Goal: Task Accomplishment & Management: Manage account settings

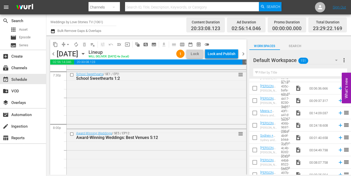
scroll to position [2368, 0]
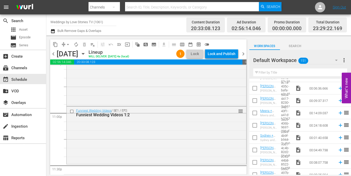
click at [292, 45] on span "Search" at bounding box center [295, 46] width 30 height 5
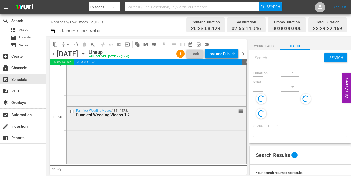
scroll to position [2411, 0]
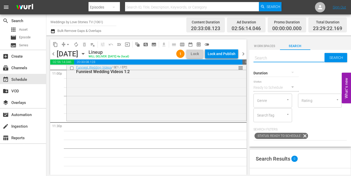
click at [267, 59] on input "text" at bounding box center [289, 58] width 71 height 12
type input "Best"
click at [246, 68] on div "Funniest Wedding Videos / SE1 / EP2: Funniest Wedding Videos 1:2 reorder" at bounding box center [157, 69] width 180 height 13
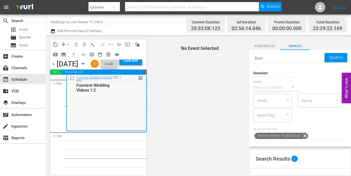
type input "Best"
click at [285, 72] on div at bounding box center [276, 73] width 45 height 14
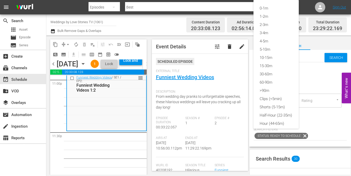
click at [325, 73] on div "0-1m 1-2m 2-3m 3-4m 4-5m 5-10m 10-15m 15-30m 30-60m 60-90m >90m Clips (<5min) S…" at bounding box center [175, 88] width 351 height 176
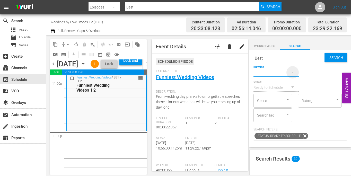
click at [291, 73] on icon "button" at bounding box center [293, 72] width 6 height 6
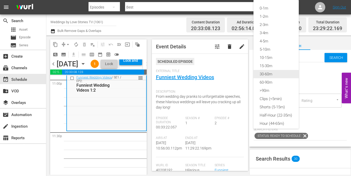
click at [278, 74] on div "30-60m" at bounding box center [276, 74] width 45 height 8
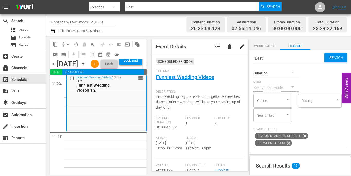
click at [336, 56] on span "Search" at bounding box center [337, 57] width 20 height 9
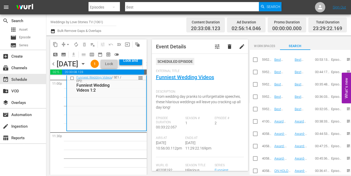
scroll to position [180, 0]
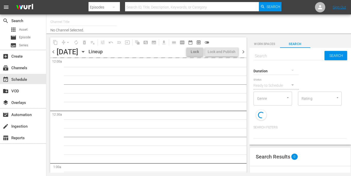
type input "Weddings by Love Stories TV (1061)"
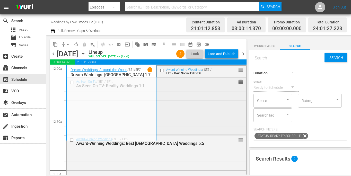
click at [240, 83] on span "reorder" at bounding box center [240, 82] width 5 height 6
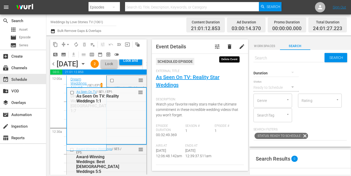
click at [232, 44] on span "delete" at bounding box center [230, 47] width 6 height 6
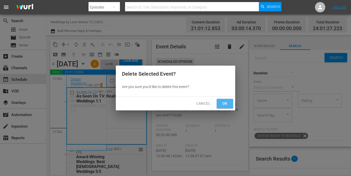
click at [224, 102] on span "Ok" at bounding box center [225, 103] width 8 height 6
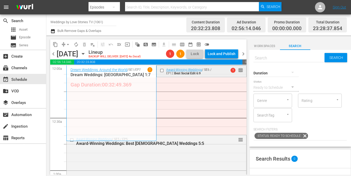
click at [241, 71] on span "reorder" at bounding box center [240, 70] width 5 height 6
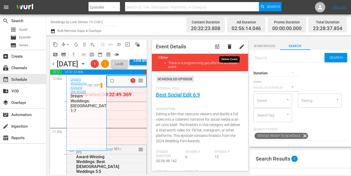
click at [229, 46] on span "delete" at bounding box center [230, 47] width 6 height 6
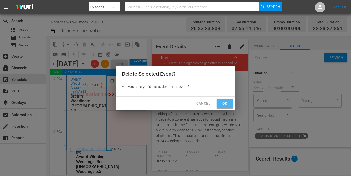
click at [226, 101] on span "Ok" at bounding box center [225, 103] width 8 height 6
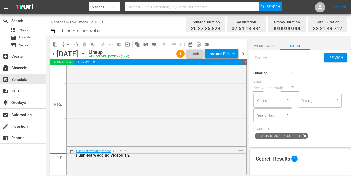
scroll to position [2414, 0]
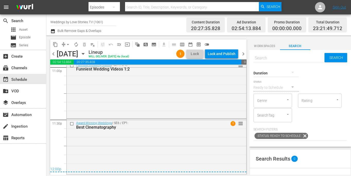
click at [65, 47] on span "arrow_drop_down" at bounding box center [67, 44] width 5 height 5
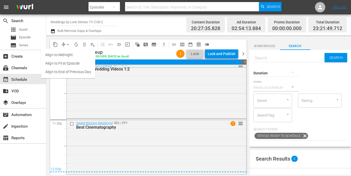
click at [72, 71] on li "Align to End of Previous Day" at bounding box center [68, 72] width 54 height 8
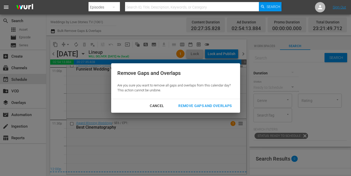
click at [208, 103] on div "Remove Gaps and Overlaps" at bounding box center [205, 106] width 62 height 6
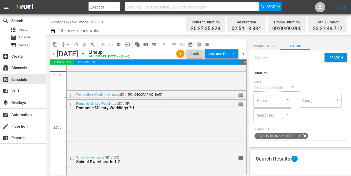
scroll to position [0, 0]
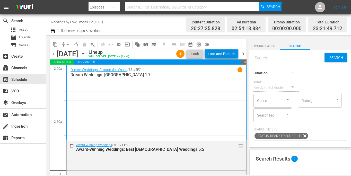
click at [220, 55] on div "Lock and Publish" at bounding box center [222, 53] width 28 height 9
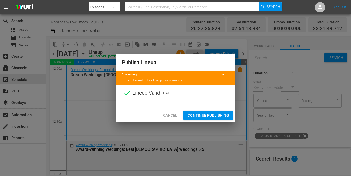
click at [215, 111] on button "Continue Publishing" at bounding box center [209, 116] width 50 height 10
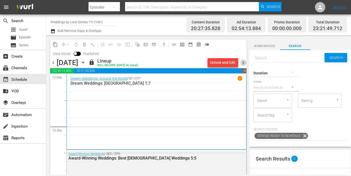
click at [243, 63] on span "chevron_right" at bounding box center [243, 62] width 6 height 6
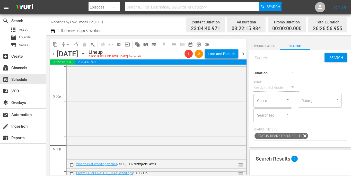
scroll to position [1634, 0]
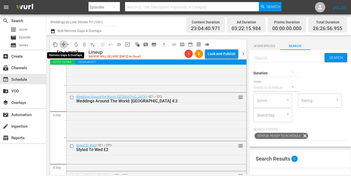
click at [64, 42] on span "compress" at bounding box center [63, 44] width 5 height 5
click at [68, 44] on span "arrow_drop_down" at bounding box center [67, 44] width 5 height 5
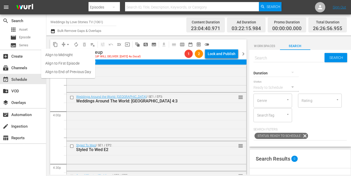
click at [66, 72] on li "Align to End of Previous Day" at bounding box center [68, 72] width 54 height 8
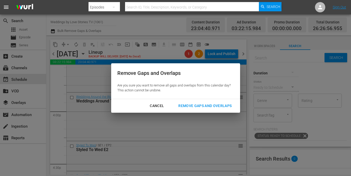
click at [204, 106] on div "Remove Gaps and Overlaps" at bounding box center [205, 106] width 62 height 6
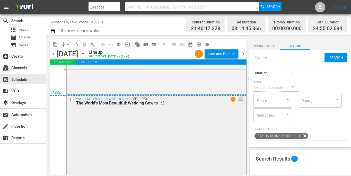
scroll to position [2470, 0]
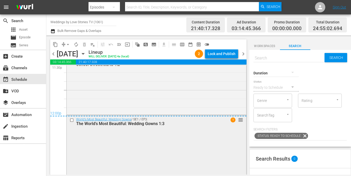
click at [240, 120] on span "reorder" at bounding box center [240, 120] width 5 height 6
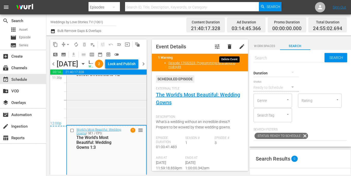
click at [228, 49] on span "delete" at bounding box center [230, 47] width 6 height 6
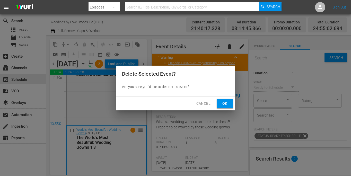
click at [224, 103] on span "Ok" at bounding box center [225, 103] width 8 height 6
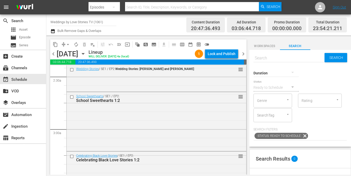
scroll to position [0, 0]
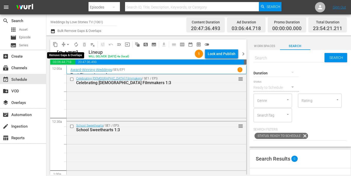
click at [67, 44] on span "arrow_drop_down" at bounding box center [67, 44] width 5 height 5
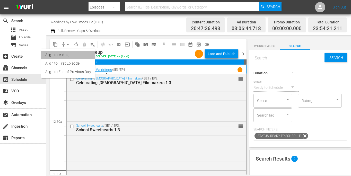
click at [71, 56] on li "Align to Midnight" at bounding box center [68, 55] width 54 height 8
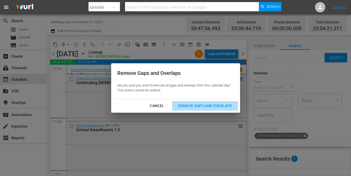
click at [205, 103] on div "Remove Gaps and Overlaps" at bounding box center [205, 106] width 62 height 6
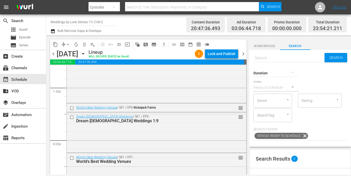
scroll to position [2411, 0]
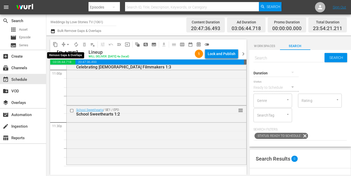
click at [67, 42] on span "arrow_drop_down" at bounding box center [67, 44] width 5 height 5
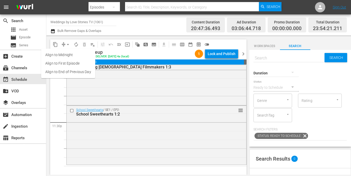
click at [71, 72] on li "Align to End of Previous Day" at bounding box center [68, 72] width 54 height 8
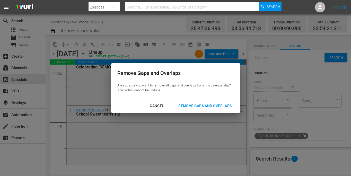
click at [218, 105] on div "Remove Gaps and Overlaps" at bounding box center [205, 106] width 62 height 6
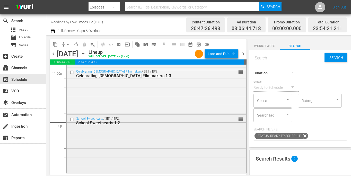
click at [240, 119] on span "reorder" at bounding box center [240, 119] width 5 height 6
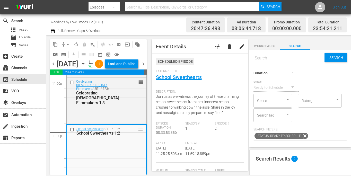
click at [229, 48] on span "delete" at bounding box center [230, 47] width 6 height 6
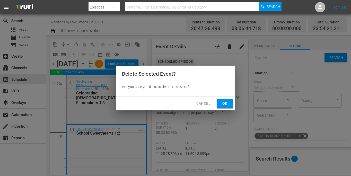
click at [224, 107] on span "Ok" at bounding box center [225, 103] width 8 height 6
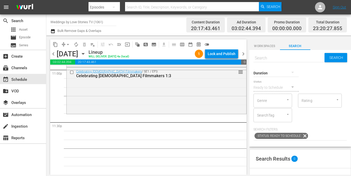
click at [272, 74] on div at bounding box center [276, 73] width 45 height 14
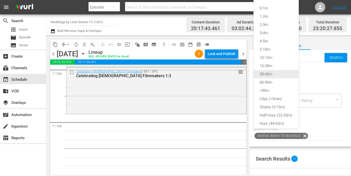
click at [271, 72] on div "30-60m" at bounding box center [276, 74] width 45 height 8
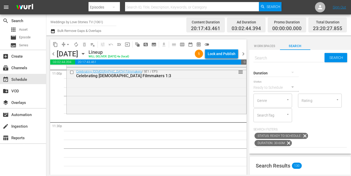
click at [282, 58] on input "text" at bounding box center [289, 58] width 71 height 12
click at [339, 79] on div "Duration Status Ready to Schedule Genre Genre Rating Rating SearchTag SearchTag" at bounding box center [300, 93] width 93 height 58
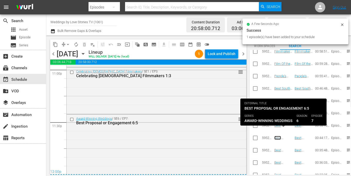
scroll to position [2428, 0]
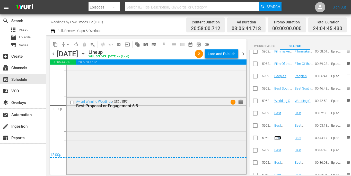
click at [241, 101] on span "reorder" at bounding box center [240, 102] width 5 height 6
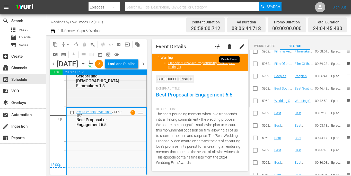
click at [230, 47] on span "delete" at bounding box center [230, 47] width 6 height 6
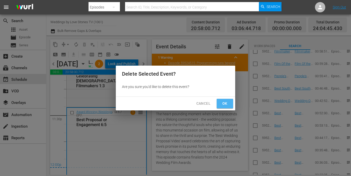
click at [225, 101] on span "Ok" at bounding box center [225, 103] width 8 height 6
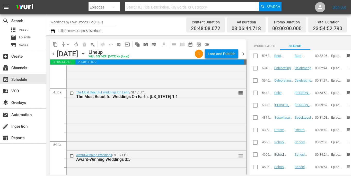
scroll to position [0, 0]
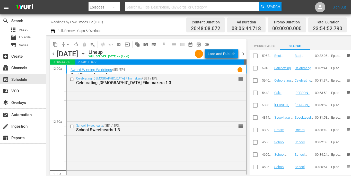
click at [222, 54] on div "Lock and Publish" at bounding box center [222, 53] width 28 height 9
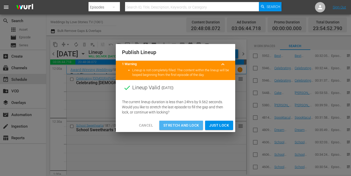
click at [174, 126] on span "Stretch and Lock" at bounding box center [181, 125] width 36 height 6
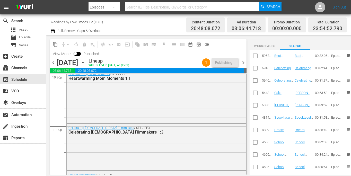
scroll to position [2430, 0]
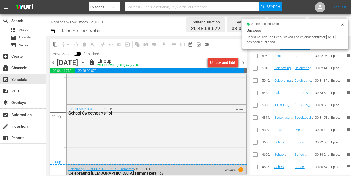
click at [229, 61] on div "Unlock and Edit" at bounding box center [222, 62] width 25 height 9
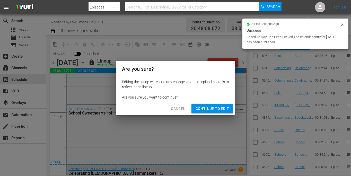
click at [221, 55] on div "Are you sure? Editing the lineup will cause any changes made to episode details…" at bounding box center [175, 88] width 351 height 176
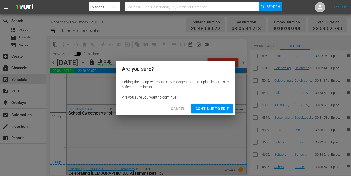
click at [178, 107] on span "Cancel" at bounding box center [178, 109] width 14 height 6
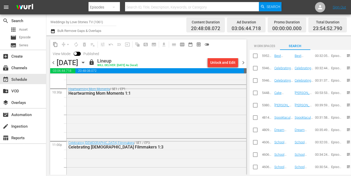
scroll to position [2467, 0]
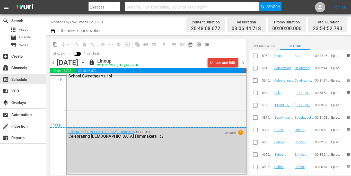
click at [226, 62] on div "Unlock and Edit" at bounding box center [222, 62] width 25 height 9
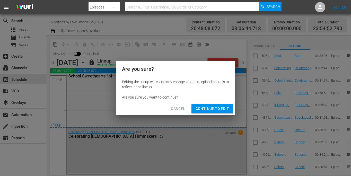
click at [203, 108] on span "Continue to Edit" at bounding box center [212, 109] width 33 height 6
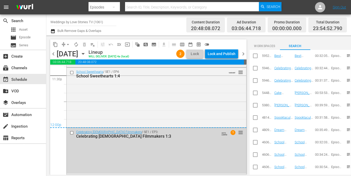
scroll to position [2458, 0]
click at [240, 131] on span "reorder" at bounding box center [240, 133] width 5 height 6
click at [249, 76] on span "No Event Selected" at bounding box center [251, 54] width 4 height 44
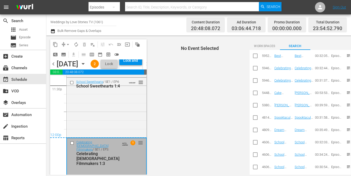
scroll to position [2467, 0]
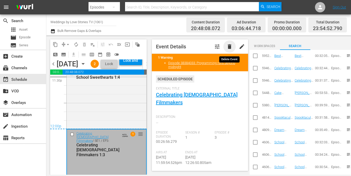
click at [227, 49] on span "delete" at bounding box center [230, 47] width 6 height 6
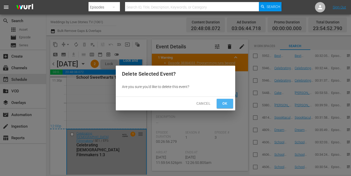
click at [221, 106] on span "Ok" at bounding box center [225, 103] width 8 height 6
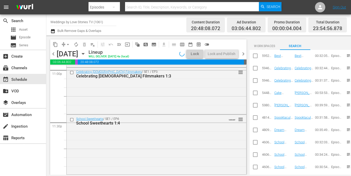
scroll to position [2411, 0]
click at [239, 120] on span "reorder" at bounding box center [240, 119] width 5 height 6
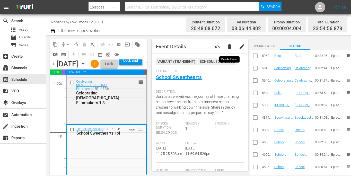
click at [232, 46] on span "delete" at bounding box center [230, 47] width 6 height 6
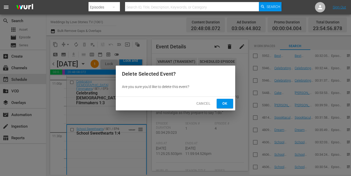
click at [225, 107] on button "Ok" at bounding box center [225, 104] width 16 height 10
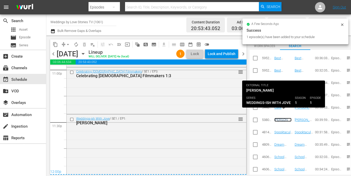
scroll to position [2421, 0]
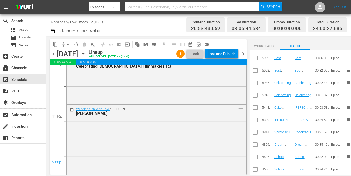
click at [226, 52] on div "Lock and Publish" at bounding box center [222, 53] width 28 height 9
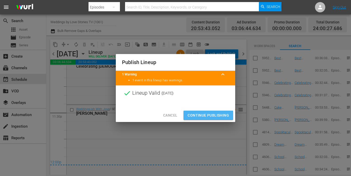
click at [198, 115] on span "Continue Publishing" at bounding box center [208, 115] width 41 height 6
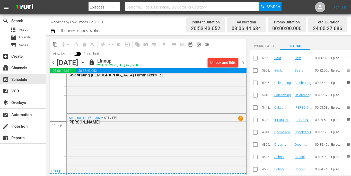
click at [242, 62] on span "chevron_right" at bounding box center [243, 62] width 6 height 6
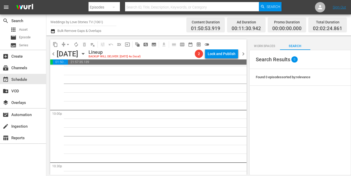
scroll to position [2262, 0]
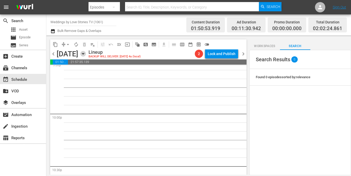
click at [86, 53] on icon "button" at bounding box center [83, 54] width 6 height 6
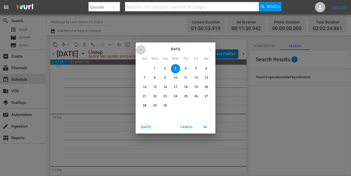
click at [140, 46] on button "button" at bounding box center [141, 50] width 10 height 10
click at [153, 77] on span "4" at bounding box center [154, 78] width 9 height 4
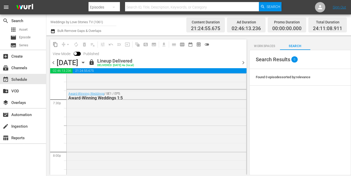
scroll to position [1985, 0]
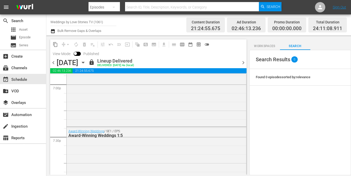
click at [55, 43] on span "content_copy" at bounding box center [55, 44] width 5 height 5
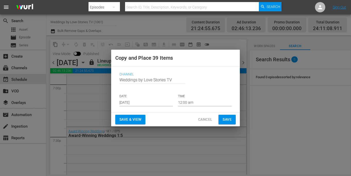
click at [152, 101] on input "[DATE]" at bounding box center [146, 103] width 54 height 8
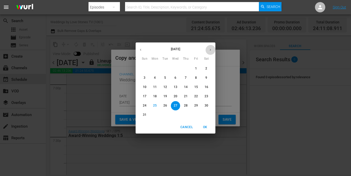
click at [209, 50] on icon "button" at bounding box center [211, 50] width 4 height 4
click at [175, 68] on p "3" at bounding box center [176, 68] width 2 height 4
type input "Sep 3rd 2025"
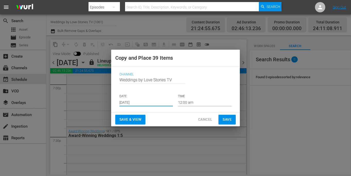
click at [226, 119] on span "Save" at bounding box center [227, 119] width 9 height 6
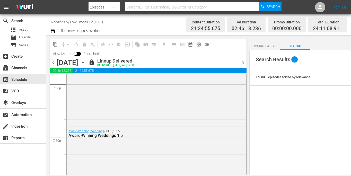
click at [240, 62] on span "chevron_right" at bounding box center [243, 62] width 6 height 6
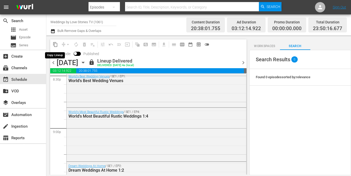
scroll to position [1950, 0]
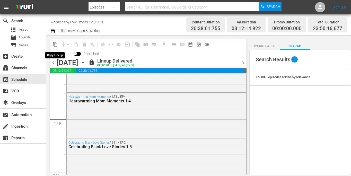
click at [55, 45] on span "content_copy" at bounding box center [55, 44] width 5 height 5
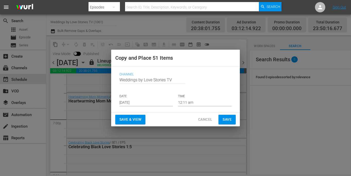
click at [149, 108] on div "Channel Channel Title Weddings by Love Stories TV DATE Aug 27th 2025 TIME 12:11…" at bounding box center [175, 89] width 120 height 42
click at [149, 102] on input "[DATE]" at bounding box center [146, 103] width 54 height 8
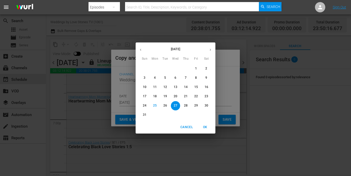
click at [208, 51] on button "button" at bounding box center [210, 50] width 10 height 10
click at [185, 68] on p "4" at bounding box center [186, 68] width 2 height 4
type input "Sep 4th 2025"
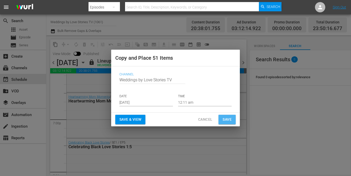
click at [227, 119] on span "Save" at bounding box center [227, 119] width 9 height 6
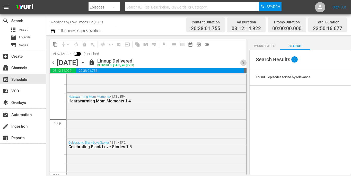
click at [241, 62] on span "chevron_right" at bounding box center [243, 62] width 6 height 6
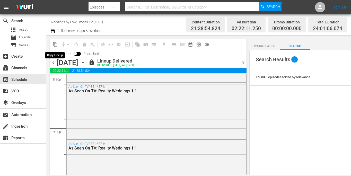
scroll to position [2003, 0]
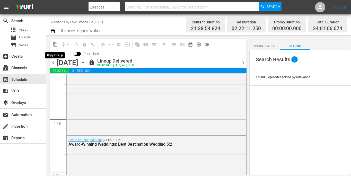
click at [56, 46] on span "content_copy" at bounding box center [55, 44] width 5 height 5
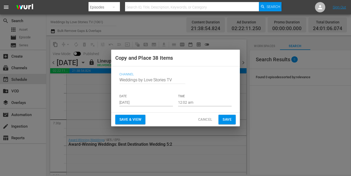
click at [158, 104] on input "[DATE]" at bounding box center [146, 103] width 54 height 8
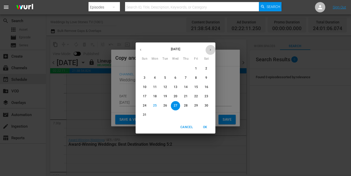
click at [208, 49] on button "button" at bounding box center [210, 50] width 10 height 10
click at [195, 69] on p "5" at bounding box center [196, 68] width 2 height 4
type input "Sep 5th 2025"
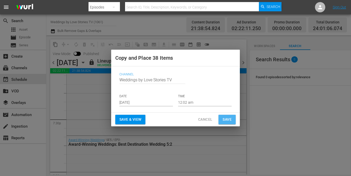
click at [225, 119] on span "Save" at bounding box center [227, 119] width 9 height 6
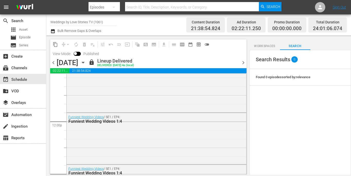
scroll to position [1213, 0]
click at [244, 64] on span "chevron_right" at bounding box center [243, 62] width 6 height 6
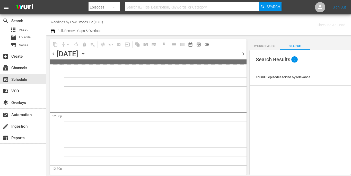
scroll to position [1326, 0]
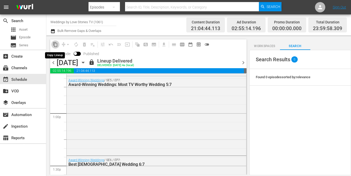
click at [54, 45] on span "content_copy" at bounding box center [55, 44] width 5 height 5
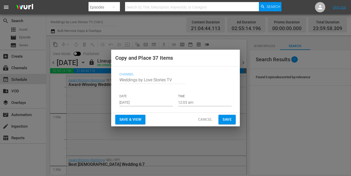
click at [158, 103] on input "[DATE]" at bounding box center [146, 103] width 54 height 8
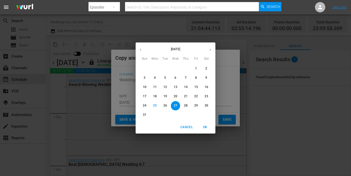
click at [210, 50] on icon "button" at bounding box center [211, 50] width 4 height 4
click at [155, 79] on p "8" at bounding box center [155, 78] width 2 height 4
type input "Sep 8th 2025"
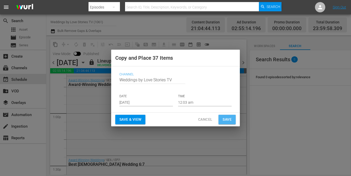
click at [231, 120] on span "Save" at bounding box center [227, 119] width 9 height 6
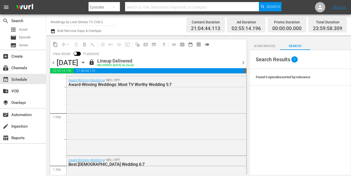
click at [86, 63] on icon "button" at bounding box center [83, 63] width 6 height 6
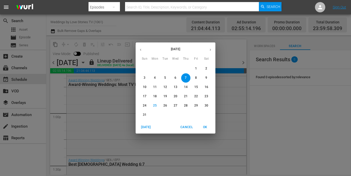
click at [209, 49] on icon "button" at bounding box center [211, 50] width 4 height 4
click at [173, 69] on span "3" at bounding box center [175, 68] width 9 height 4
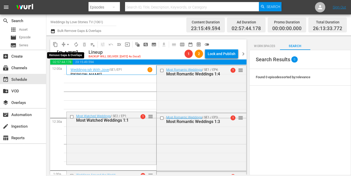
click at [68, 43] on span "arrow_drop_down" at bounding box center [67, 44] width 5 height 5
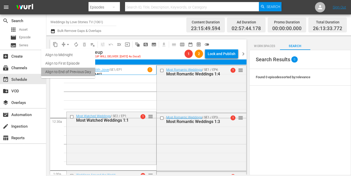
click at [71, 72] on li "Align to End of Previous Day" at bounding box center [68, 72] width 54 height 8
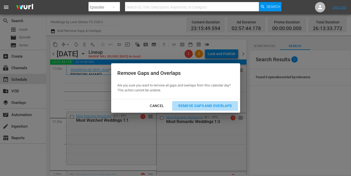
click at [212, 104] on div "Remove Gaps and Overlaps" at bounding box center [205, 106] width 62 height 6
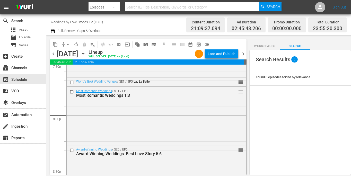
scroll to position [1854, 0]
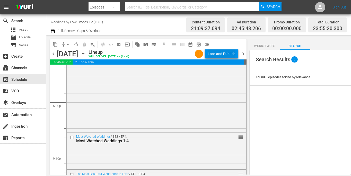
click at [227, 51] on div "Lock and Publish" at bounding box center [222, 53] width 28 height 9
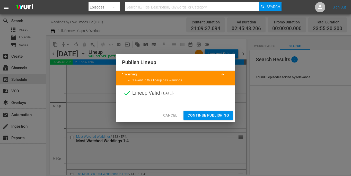
click at [214, 114] on span "Continue Publishing" at bounding box center [208, 115] width 41 height 6
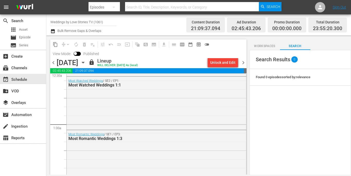
scroll to position [0, 0]
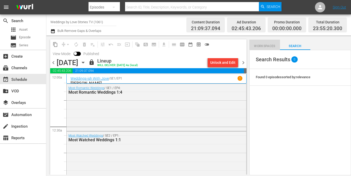
click at [266, 44] on span "Workspaces" at bounding box center [264, 46] width 30 height 5
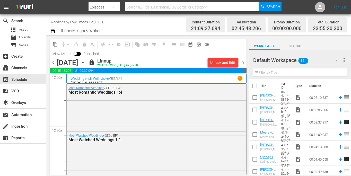
click at [243, 63] on span "chevron_right" at bounding box center [243, 62] width 6 height 6
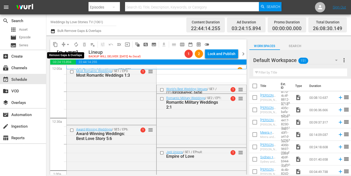
click at [65, 44] on button "arrow_drop_down" at bounding box center [68, 44] width 8 height 8
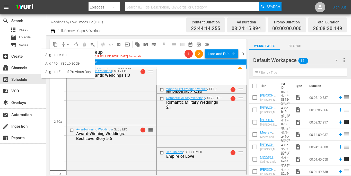
click at [70, 71] on li "Align to End of Previous Day" at bounding box center [68, 72] width 54 height 8
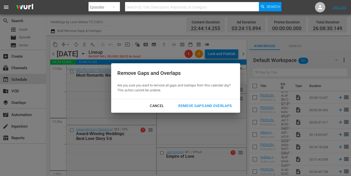
click at [183, 102] on button "Remove Gaps and Overlaps" at bounding box center [205, 106] width 66 height 10
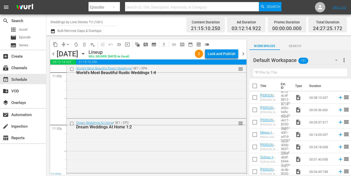
scroll to position [2461, 0]
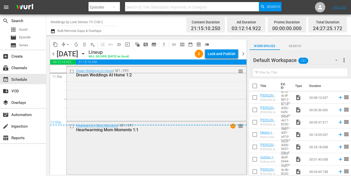
click at [240, 125] on span "reorder" at bounding box center [240, 126] width 5 height 6
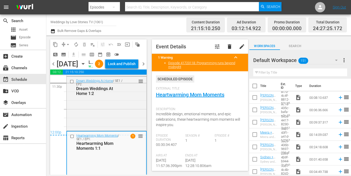
click at [231, 48] on span "delete" at bounding box center [230, 47] width 6 height 6
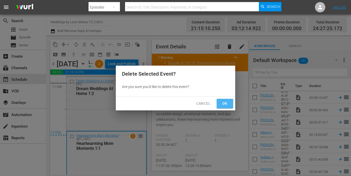
click at [229, 106] on span "Ok" at bounding box center [225, 103] width 8 height 6
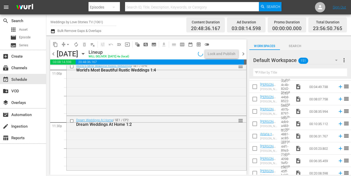
scroll to position [0, 0]
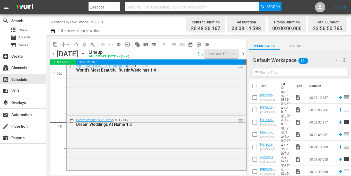
click at [295, 47] on span "Search" at bounding box center [295, 46] width 30 height 5
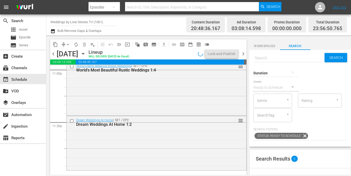
click at [286, 71] on div at bounding box center [276, 73] width 45 height 14
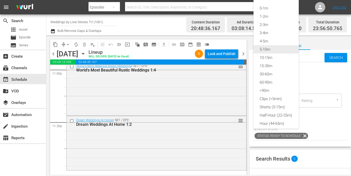
click at [282, 48] on div "5-10m" at bounding box center [276, 49] width 45 height 8
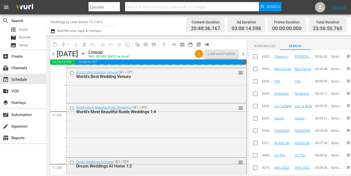
scroll to position [2411, 0]
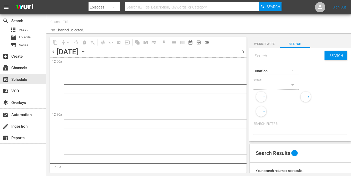
type input "Weddings by Love Stories TV (1061)"
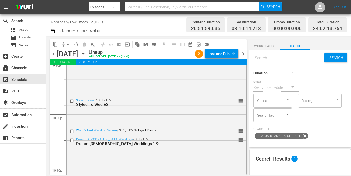
scroll to position [2417, 0]
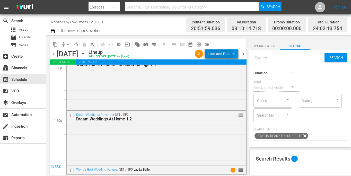
click at [218, 53] on div "Lock and Publish" at bounding box center [222, 53] width 28 height 9
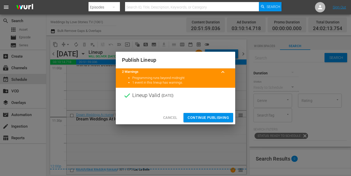
click at [203, 120] on span "Continue Publishing" at bounding box center [208, 118] width 41 height 6
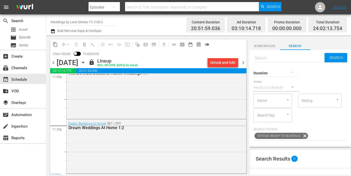
click at [244, 60] on span "chevron_right" at bounding box center [243, 62] width 6 height 6
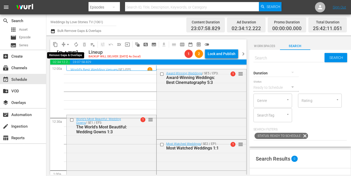
click at [68, 42] on span "arrow_drop_down" at bounding box center [67, 44] width 5 height 5
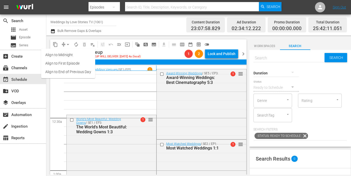
click at [79, 70] on li "Align to End of Previous Day" at bounding box center [68, 72] width 54 height 8
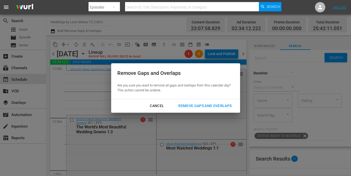
click at [188, 104] on div "Remove Gaps and Overlaps" at bounding box center [205, 106] width 62 height 6
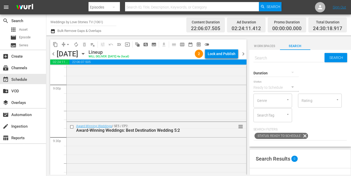
scroll to position [2470, 0]
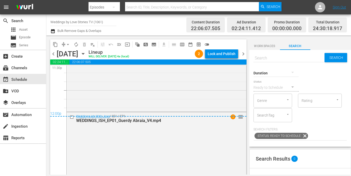
click at [241, 115] on div "12:00p" at bounding box center [148, 113] width 196 height 5
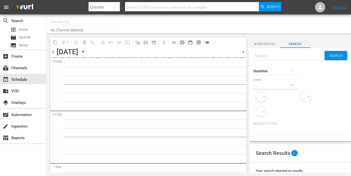
type input "Weddings by Love Stories TV (1061)"
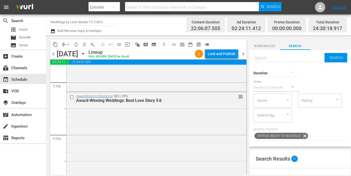
scroll to position [2470, 0]
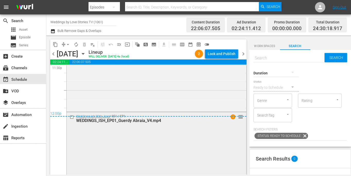
click at [240, 117] on span "reorder" at bounding box center [240, 117] width 5 height 6
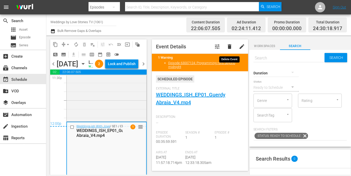
click at [229, 46] on span "delete" at bounding box center [230, 47] width 6 height 6
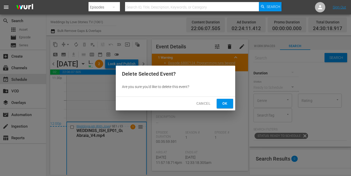
click at [223, 104] on span "Ok" at bounding box center [225, 103] width 8 height 6
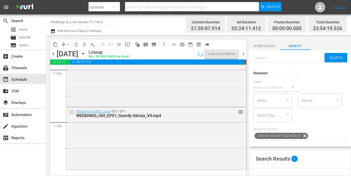
scroll to position [2411, 0]
click at [281, 74] on div at bounding box center [276, 73] width 45 height 14
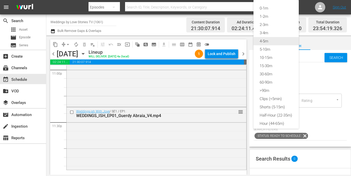
click at [279, 42] on div "4-5m" at bounding box center [276, 41] width 45 height 8
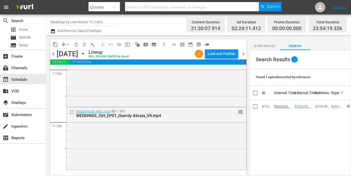
scroll to position [0, 0]
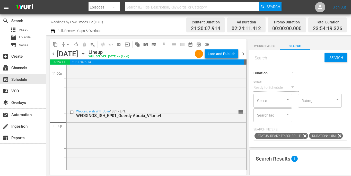
click at [288, 69] on button "button" at bounding box center [293, 72] width 12 height 12
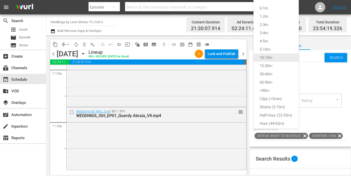
click at [282, 56] on div "10-15m" at bounding box center [276, 58] width 45 height 8
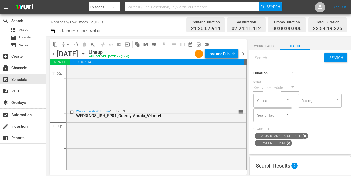
click at [292, 140] on icon at bounding box center [289, 143] width 6 height 6
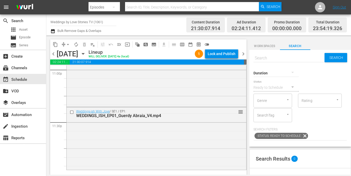
click at [291, 72] on icon "button" at bounding box center [293, 72] width 6 height 6
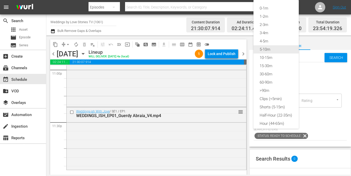
click at [287, 50] on div "5-10m" at bounding box center [276, 49] width 45 height 8
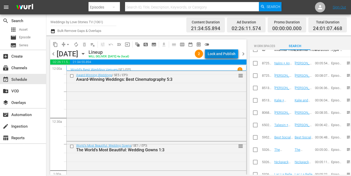
click at [214, 52] on div "Lock and Publish" at bounding box center [222, 53] width 28 height 9
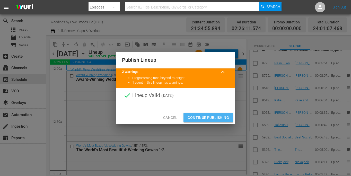
click at [226, 117] on span "Continue Publishing" at bounding box center [208, 118] width 41 height 6
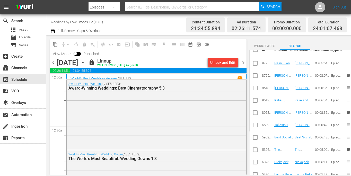
click at [242, 64] on span "chevron_right" at bounding box center [243, 62] width 6 height 6
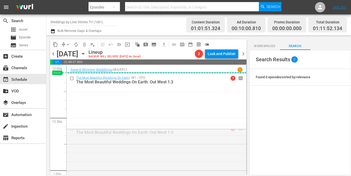
drag, startPoint x: 240, startPoint y: 127, endPoint x: 238, endPoint y: 79, distance: 48.2
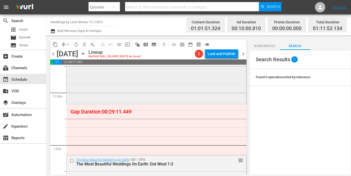
scroll to position [33, 0]
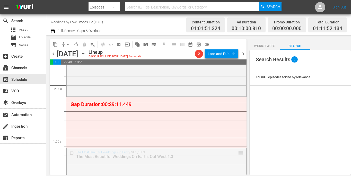
drag, startPoint x: 240, startPoint y: 154, endPoint x: 243, endPoint y: 100, distance: 53.6
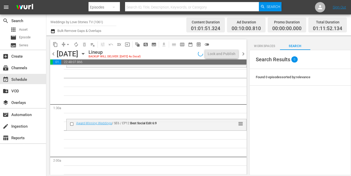
scroll to position [117, 0]
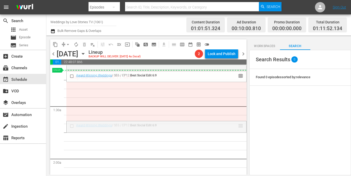
drag, startPoint x: 241, startPoint y: 127, endPoint x: 240, endPoint y: 73, distance: 54.3
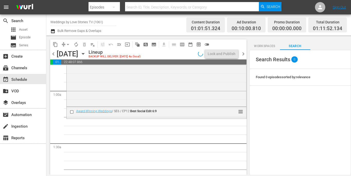
scroll to position [78, 0]
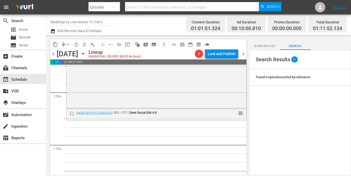
click at [269, 45] on span "Workspaces" at bounding box center [264, 46] width 30 height 5
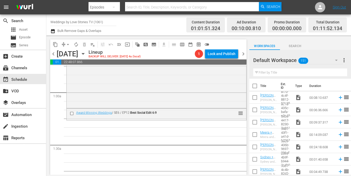
click at [292, 46] on span "Search" at bounding box center [295, 46] width 30 height 5
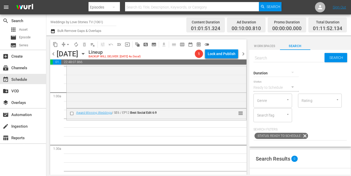
click at [286, 70] on div at bounding box center [276, 73] width 45 height 14
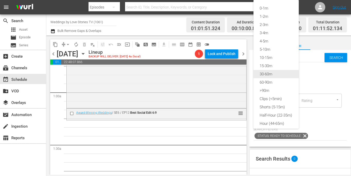
click at [281, 75] on div "30-60m" at bounding box center [276, 74] width 45 height 8
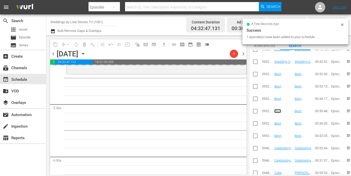
scroll to position [277, 0]
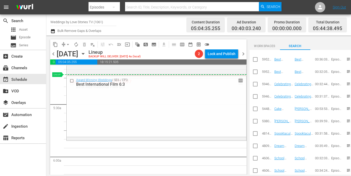
drag, startPoint x: 242, startPoint y: 85, endPoint x: 240, endPoint y: 76, distance: 8.5
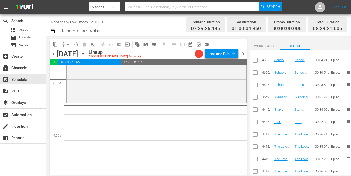
scroll to position [396, 0]
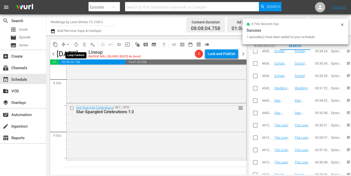
click at [76, 44] on span "autorenew_outlined" at bounding box center [76, 44] width 5 height 5
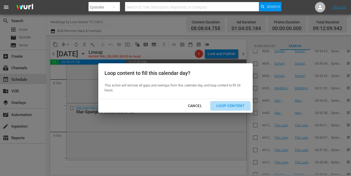
click at [227, 108] on div "Loop Content" at bounding box center [230, 106] width 36 height 6
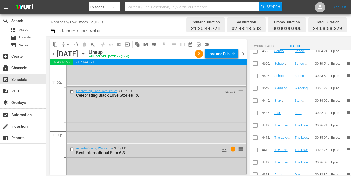
scroll to position [2434, 0]
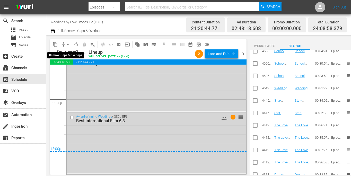
click at [65, 44] on span "arrow_drop_down" at bounding box center [67, 44] width 5 height 5
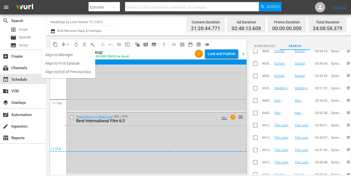
click at [80, 56] on li "Align to Midnight" at bounding box center [68, 55] width 54 height 8
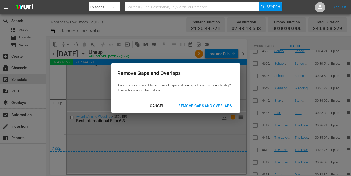
click at [219, 106] on div "Remove Gaps and Overlaps" at bounding box center [205, 106] width 62 height 6
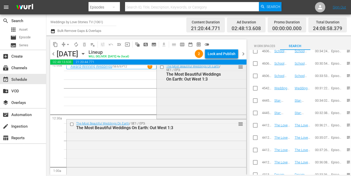
scroll to position [0, 0]
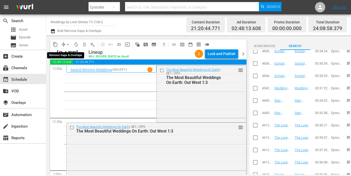
click at [64, 45] on button "arrow_drop_down" at bounding box center [68, 44] width 8 height 8
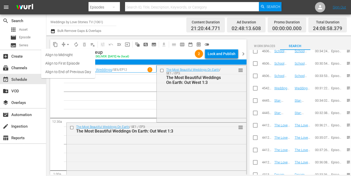
drag, startPoint x: 70, startPoint y: 53, endPoint x: 70, endPoint y: 71, distance: 18.3
click at [70, 71] on ul "Align to Midnight Align to First Episode Align to End of Previous Day" at bounding box center [68, 64] width 54 height 30
click at [74, 62] on li "Align to First Episode" at bounding box center [68, 63] width 54 height 8
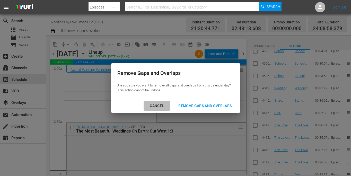
click at [153, 107] on div "Cancel" at bounding box center [157, 106] width 22 height 6
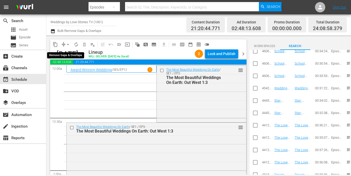
click at [68, 44] on span "arrow_drop_down" at bounding box center [67, 44] width 5 height 5
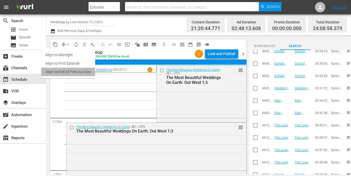
click at [67, 72] on li "Align to End of Previous Day" at bounding box center [68, 72] width 54 height 8
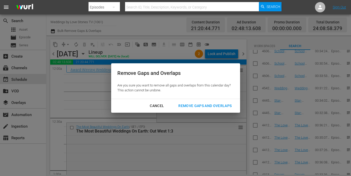
click at [185, 109] on div "Remove Gaps and Overlaps" at bounding box center [205, 106] width 62 height 6
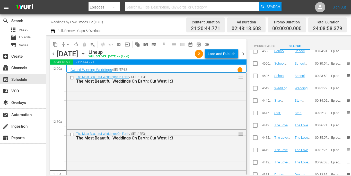
click at [219, 55] on div "Lock and Publish" at bounding box center [222, 53] width 28 height 9
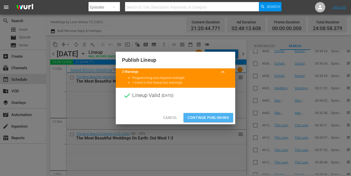
click at [212, 118] on span "Continue Publishing" at bounding box center [208, 118] width 41 height 6
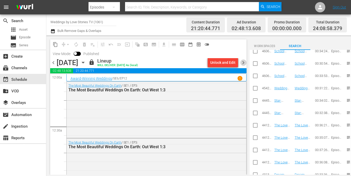
click at [242, 63] on span "chevron_right" at bounding box center [243, 62] width 6 height 6
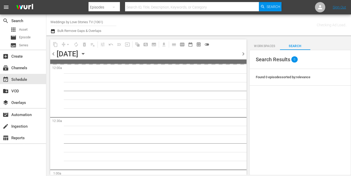
scroll to position [99, 0]
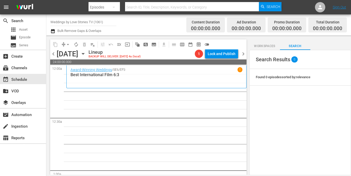
click at [290, 50] on span at bounding box center [295, 49] width 30 height 1
click at [290, 45] on span "Search" at bounding box center [295, 46] width 30 height 5
click at [266, 43] on button "Workspaces" at bounding box center [264, 45] width 30 height 10
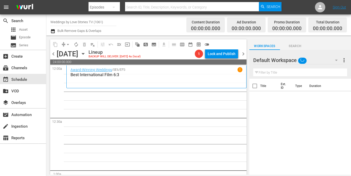
click at [290, 47] on span "Search" at bounding box center [295, 46] width 30 height 5
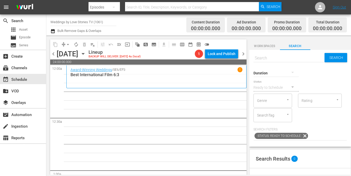
click at [290, 73] on icon "button" at bounding box center [293, 72] width 6 height 6
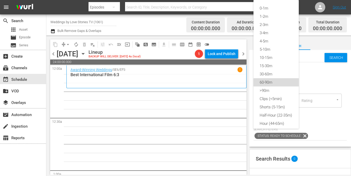
click at [282, 83] on div "60-90m" at bounding box center [276, 82] width 45 height 8
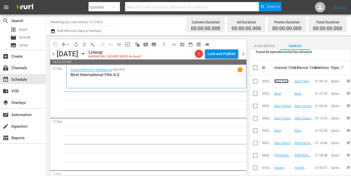
scroll to position [0, 0]
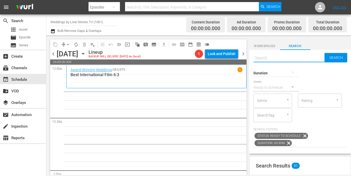
click at [276, 59] on input "text" at bounding box center [289, 58] width 71 height 12
type input "Award"
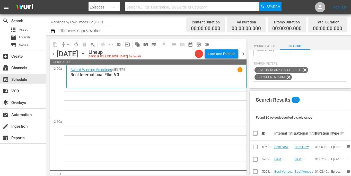
type input "Award"
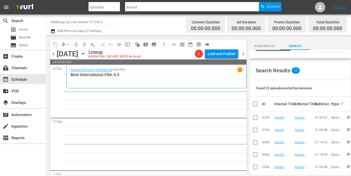
scroll to position [128, 0]
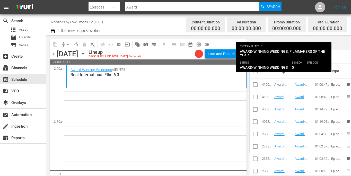
type input "Award"
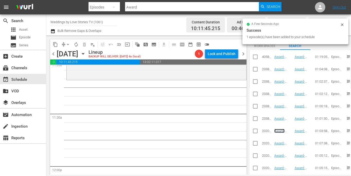
scroll to position [1156, 0]
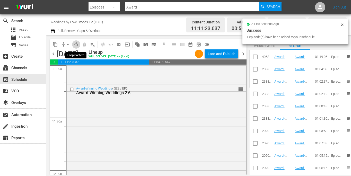
click at [76, 44] on span "autorenew_outlined" at bounding box center [76, 44] width 5 height 5
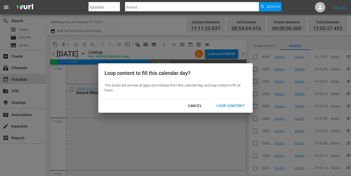
click at [239, 104] on div "Loop Content" at bounding box center [230, 106] width 36 height 6
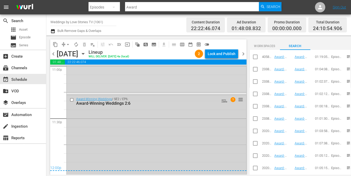
scroll to position [2398, 0]
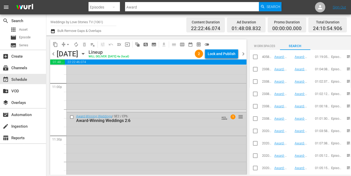
click at [241, 117] on span "reorder" at bounding box center [240, 117] width 5 height 6
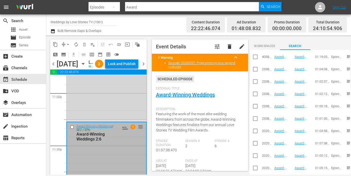
click at [232, 48] on span "delete" at bounding box center [230, 47] width 6 height 6
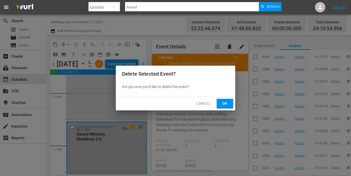
click at [223, 102] on span "Ok" at bounding box center [225, 103] width 8 height 6
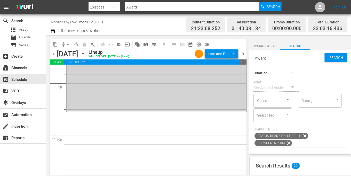
scroll to position [2411, 0]
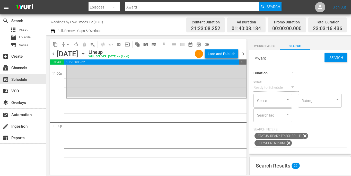
click at [273, 60] on input "Award" at bounding box center [289, 58] width 71 height 12
click at [285, 74] on div at bounding box center [276, 73] width 45 height 14
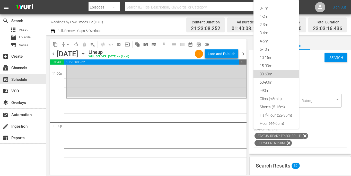
click at [273, 75] on div "30-60m" at bounding box center [276, 74] width 45 height 8
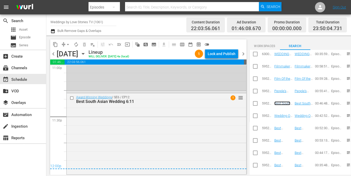
scroll to position [161, 0]
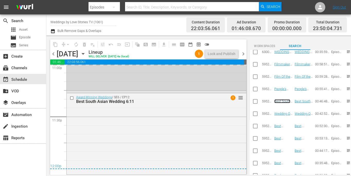
click at [241, 98] on span "reorder" at bounding box center [240, 98] width 5 height 6
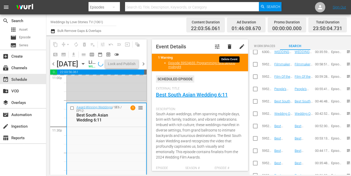
click at [231, 46] on span "delete" at bounding box center [230, 47] width 6 height 6
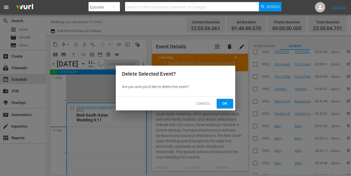
click at [224, 106] on span "Ok" at bounding box center [225, 103] width 8 height 6
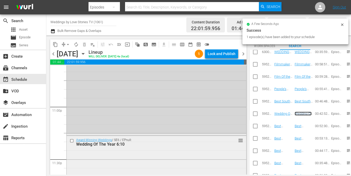
scroll to position [2411, 0]
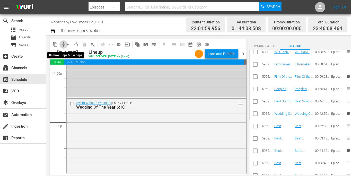
click at [64, 44] on span "compress" at bounding box center [63, 44] width 5 height 5
click at [63, 43] on span "compress" at bounding box center [63, 44] width 5 height 5
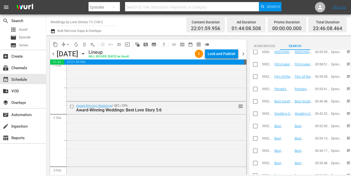
scroll to position [0, 0]
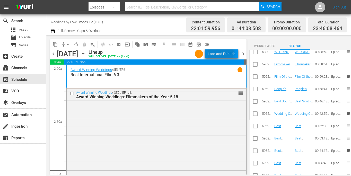
click at [219, 53] on div "Lock and Publish" at bounding box center [222, 53] width 28 height 9
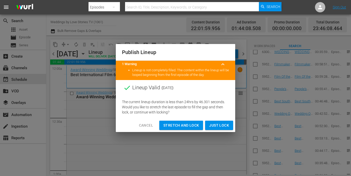
click at [241, 82] on div "Publish Lineup 1 Warning keyboard_arrow_up Lineup is not completely filled. The…" at bounding box center [175, 88] width 351 height 176
click at [143, 132] on div "Publish Lineup 1 Warning keyboard_arrow_up Lineup is not completely filled. The…" at bounding box center [175, 88] width 351 height 176
click at [145, 127] on span "Cancel" at bounding box center [146, 125] width 14 height 6
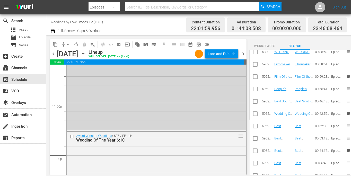
scroll to position [2411, 0]
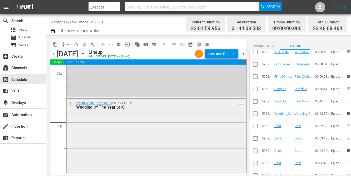
click at [240, 103] on span "reorder" at bounding box center [240, 104] width 5 height 6
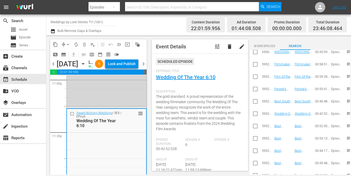
click at [228, 49] on span "delete" at bounding box center [230, 47] width 6 height 6
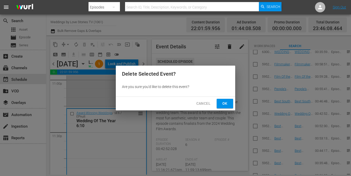
click at [230, 106] on button "Ok" at bounding box center [225, 104] width 16 height 10
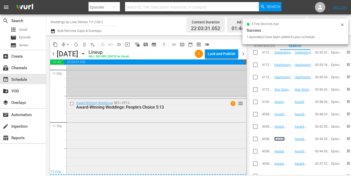
scroll to position [2413, 0]
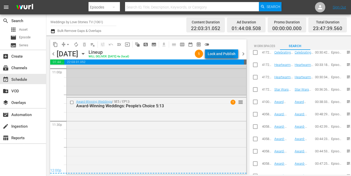
click at [222, 53] on div "Lock and Publish" at bounding box center [222, 53] width 28 height 9
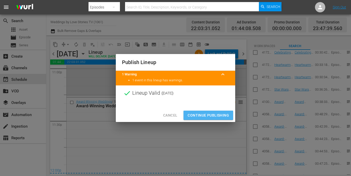
click at [202, 112] on button "Continue Publishing" at bounding box center [209, 116] width 50 height 10
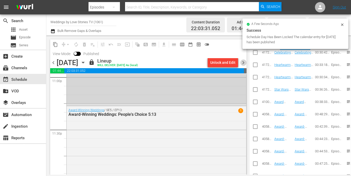
click at [243, 63] on span "chevron_right" at bounding box center [243, 62] width 6 height 6
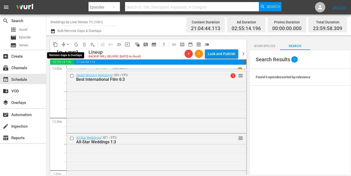
click at [66, 43] on span "arrow_drop_down" at bounding box center [67, 44] width 5 height 5
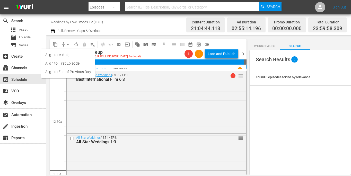
click at [73, 70] on li "Align to End of Previous Day" at bounding box center [68, 72] width 54 height 8
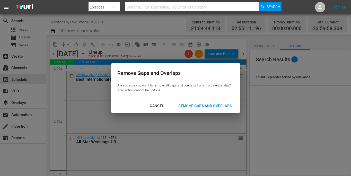
click at [194, 102] on button "Remove Gaps and Overlaps" at bounding box center [205, 106] width 66 height 10
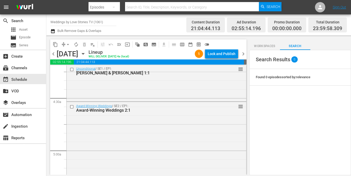
scroll to position [419, 0]
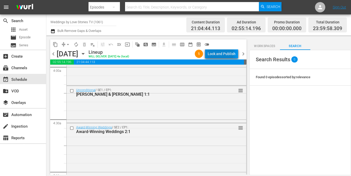
click at [216, 53] on div "Lock and Publish" at bounding box center [222, 53] width 28 height 9
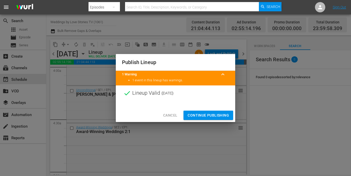
click at [202, 117] on span "Continue Publishing" at bounding box center [208, 115] width 41 height 6
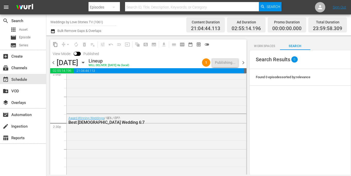
scroll to position [1478, 0]
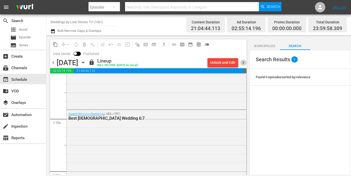
click at [243, 61] on span "chevron_right" at bounding box center [243, 62] width 6 height 6
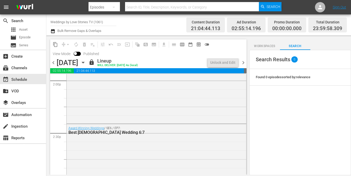
scroll to position [1589, 0]
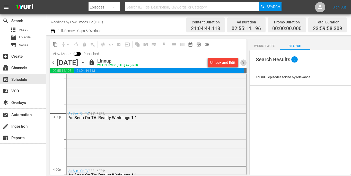
click at [246, 63] on span "chevron_right" at bounding box center [243, 62] width 6 height 6
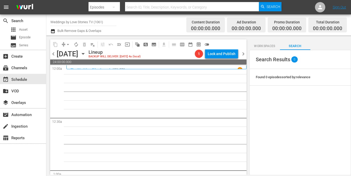
click at [84, 54] on icon "button" at bounding box center [83, 53] width 2 height 1
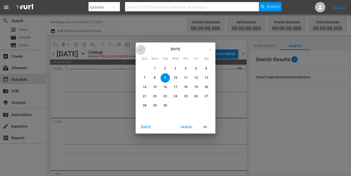
click at [142, 48] on icon "button" at bounding box center [141, 50] width 4 height 4
click at [155, 86] on p "11" at bounding box center [155, 87] width 4 height 4
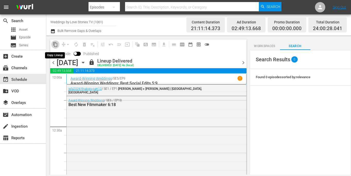
click at [55, 40] on button "content_copy" at bounding box center [55, 44] width 8 height 8
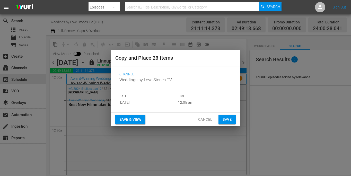
click at [164, 102] on input "[DATE]" at bounding box center [146, 103] width 54 height 8
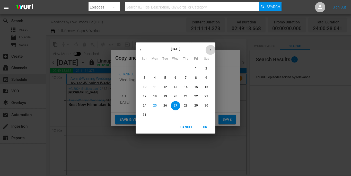
click at [209, 50] on icon "button" at bounding box center [211, 50] width 4 height 4
click at [166, 77] on p "9" at bounding box center [165, 78] width 2 height 4
type input "[DATE]"
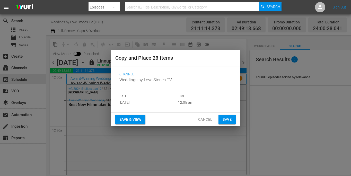
click at [225, 119] on span "Save" at bounding box center [227, 119] width 9 height 6
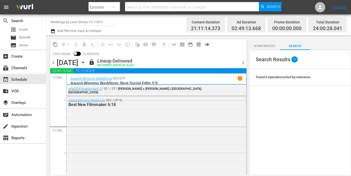
click at [84, 62] on icon "button" at bounding box center [83, 62] width 2 height 1
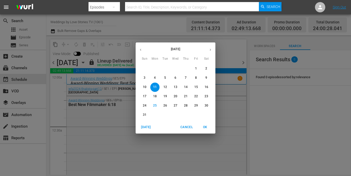
click at [210, 50] on icon "button" at bounding box center [211, 50] width 4 height 4
click at [166, 76] on p "9" at bounding box center [165, 78] width 2 height 4
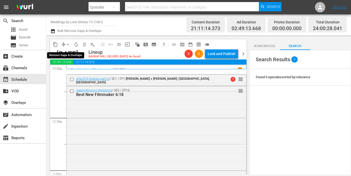
click at [67, 45] on span "arrow_drop_down" at bounding box center [67, 44] width 5 height 5
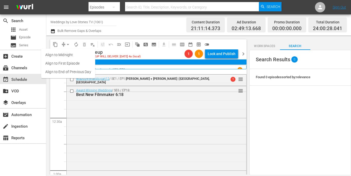
click at [74, 69] on li "Align to End of Previous Day" at bounding box center [68, 72] width 54 height 8
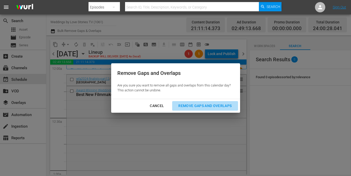
click at [191, 103] on div "Remove Gaps and Overlaps" at bounding box center [205, 106] width 62 height 6
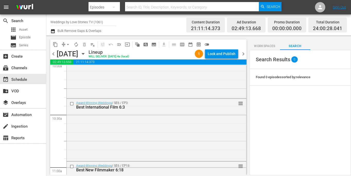
scroll to position [797, 0]
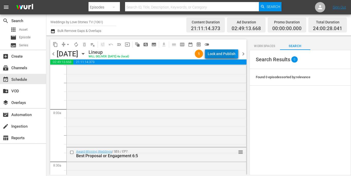
click at [222, 54] on div "Lock and Publish" at bounding box center [222, 53] width 28 height 9
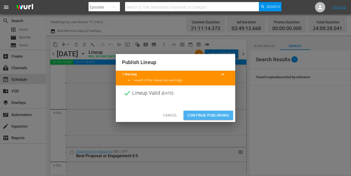
click at [196, 115] on span "Continue Publishing" at bounding box center [208, 115] width 41 height 6
